Goal: Transaction & Acquisition: Book appointment/travel/reservation

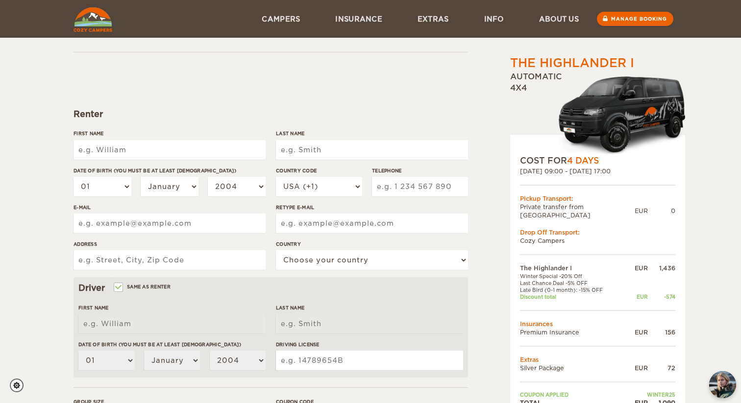
scroll to position [32, 0]
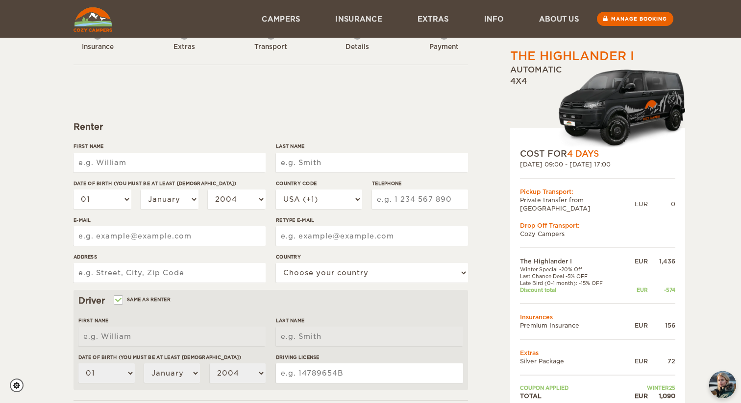
click at [173, 165] on input "First Name" at bounding box center [169, 163] width 192 height 20
type input "[PERSON_NAME]"
type input "8453096390"
type input "[PERSON_NAME][EMAIL_ADDRESS][PERSON_NAME][DOMAIN_NAME]"
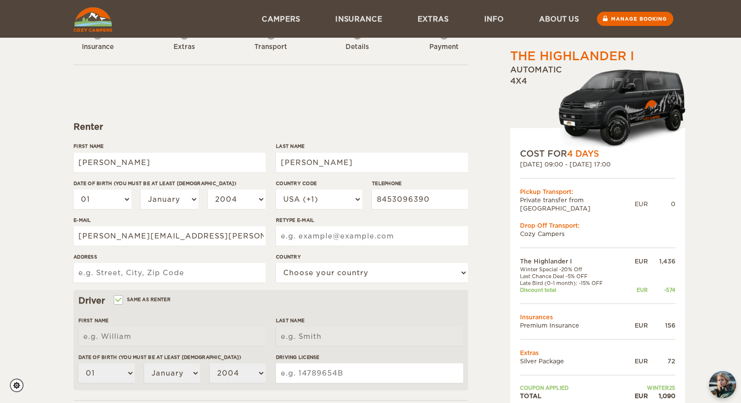
type input "[PERSON_NAME][EMAIL_ADDRESS][PERSON_NAME][DOMAIN_NAME]"
type input "[STREET_ADDRESS]"
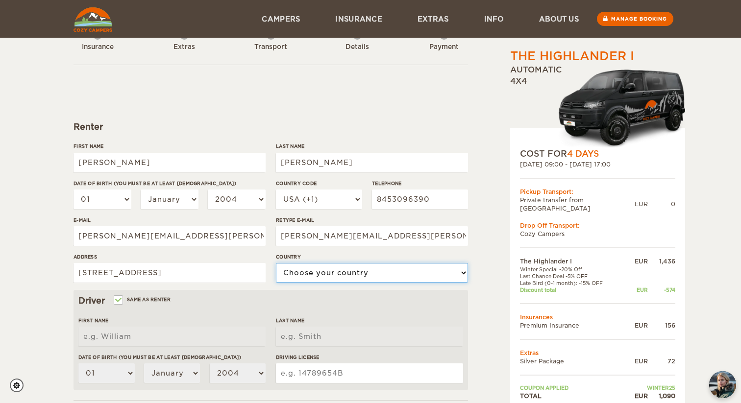
select select "222"
type input "[PERSON_NAME]"
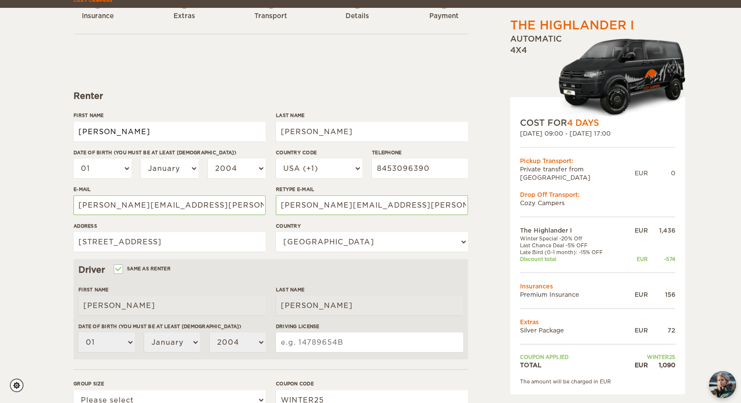
scroll to position [65, 0]
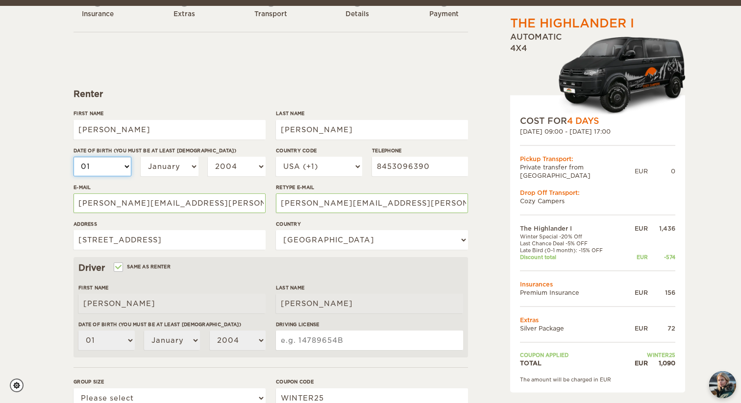
click at [112, 161] on select "01 02 03 04 05 06 07 08 09 10 11 12 13 14 15 16 17 18 19 20 21 22 23 24 25 26 2…" at bounding box center [102, 167] width 58 height 20
select select "23"
click at [73, 157] on select "01 02 03 04 05 06 07 08 09 10 11 12 13 14 15 16 17 18 19 20 21 22 23 24 25 26 2…" at bounding box center [102, 167] width 58 height 20
select select "23"
click at [227, 174] on select "2004 2003 2002 2001 2000 1999 1998 1997 1996 1995 1994 1993 1992 1991 1990 1989…" at bounding box center [237, 167] width 58 height 20
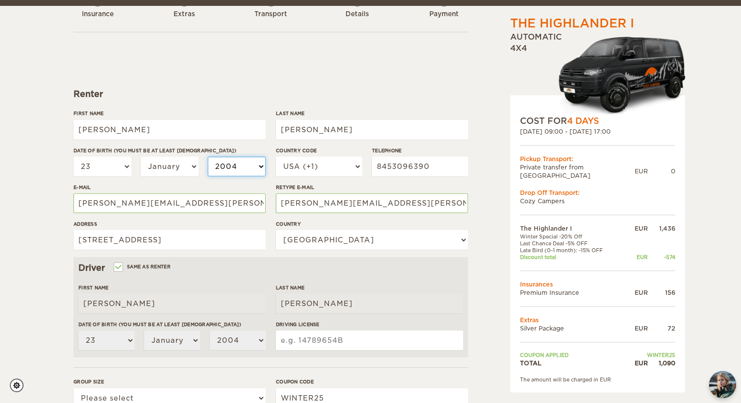
select select "1986"
click at [208, 157] on select "2004 2003 2002 2001 2000 1999 1998 1997 1996 1995 1994 1993 1992 1991 1990 1989…" at bounding box center [237, 167] width 58 height 20
select select "1986"
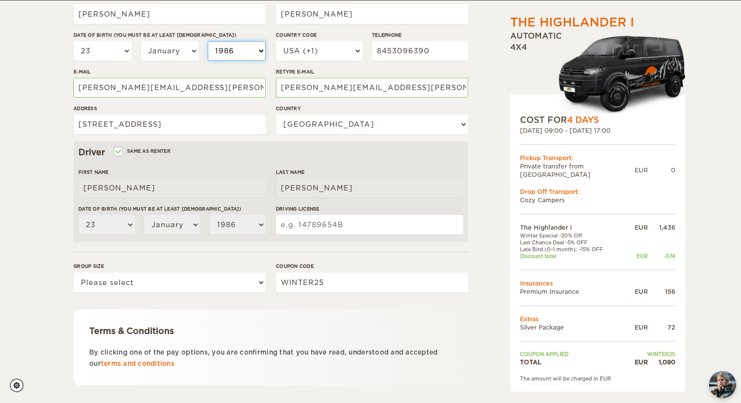
scroll to position [178, 0]
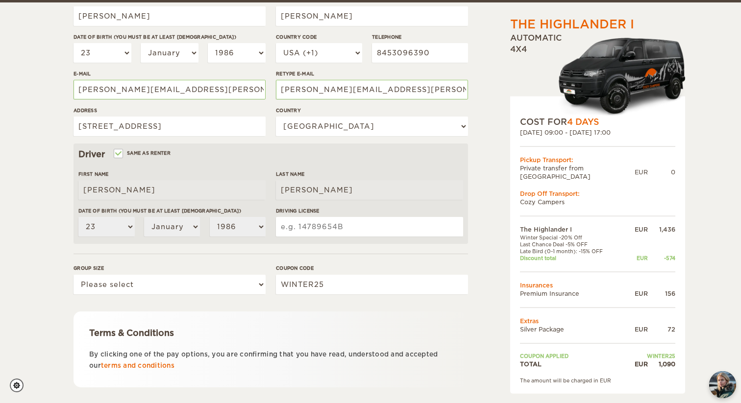
click at [303, 227] on input "Driving License" at bounding box center [369, 227] width 187 height 20
type input "766622521"
click at [247, 271] on label "Group size" at bounding box center [169, 268] width 192 height 7
click at [247, 275] on select "Please select 1 2" at bounding box center [169, 285] width 192 height 20
click at [238, 291] on select "Please select 1 2" at bounding box center [169, 285] width 192 height 20
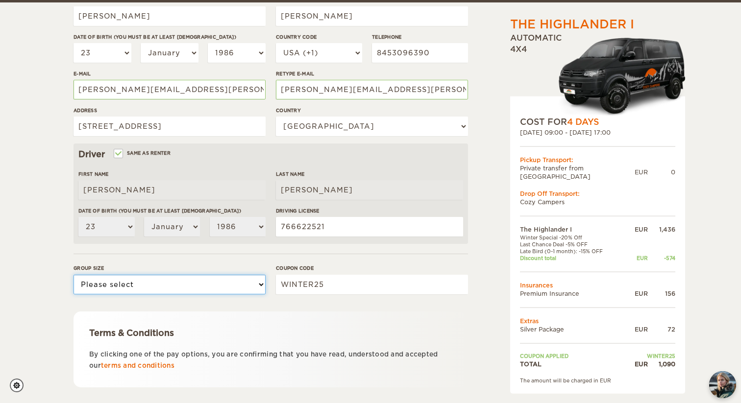
select select "1"
click at [73, 275] on select "Please select 1 2" at bounding box center [169, 285] width 192 height 20
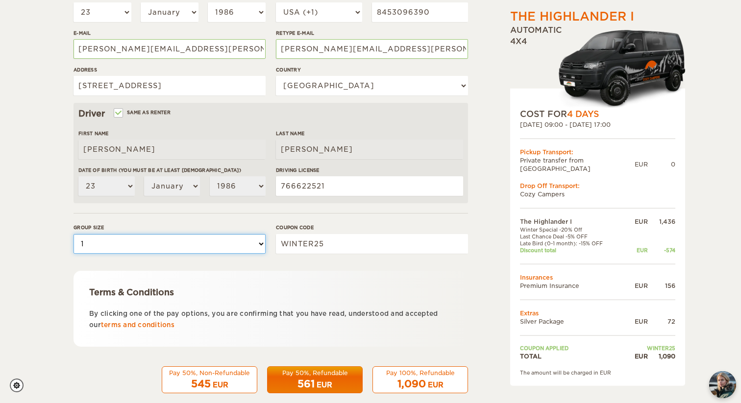
scroll to position [234, 0]
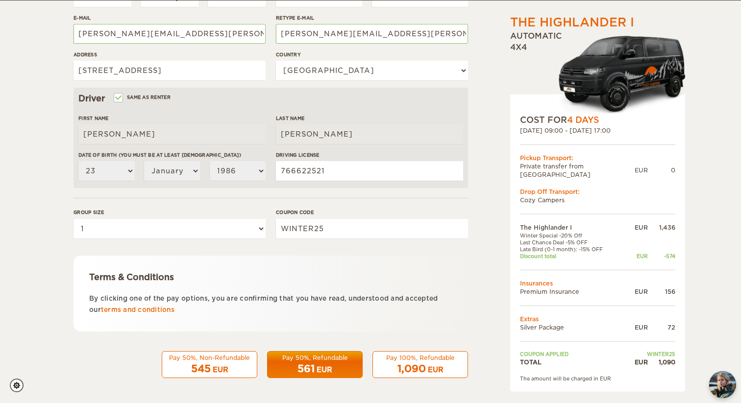
click at [321, 363] on div "561 EUR" at bounding box center [314, 369] width 83 height 14
